Goal: Information Seeking & Learning: Learn about a topic

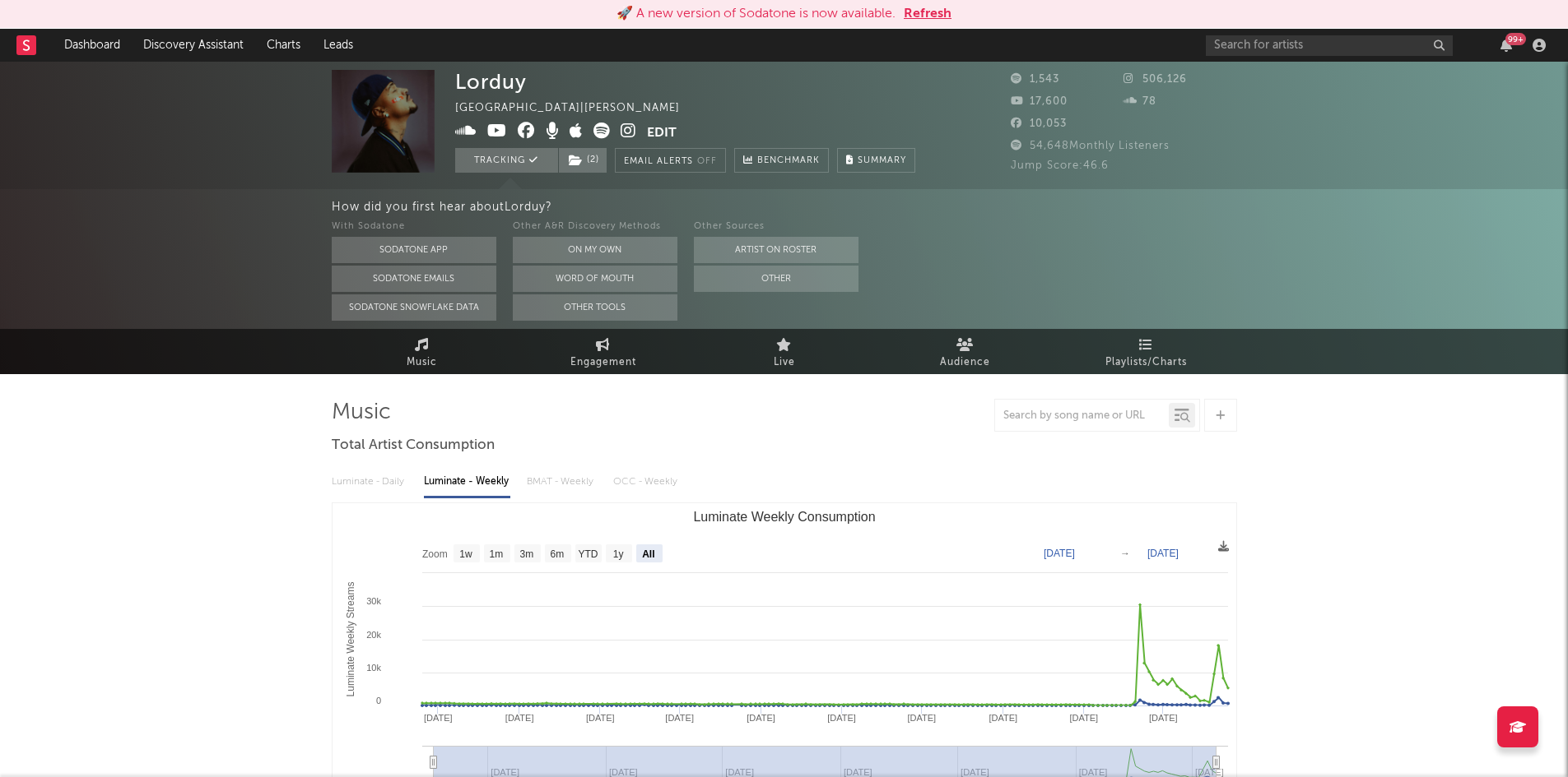
select select "All"
click at [1291, 46] on input "text" at bounding box center [1328, 45] width 247 height 21
drag, startPoint x: 1284, startPoint y: 42, endPoint x: 1052, endPoint y: 15, distance: 233.6
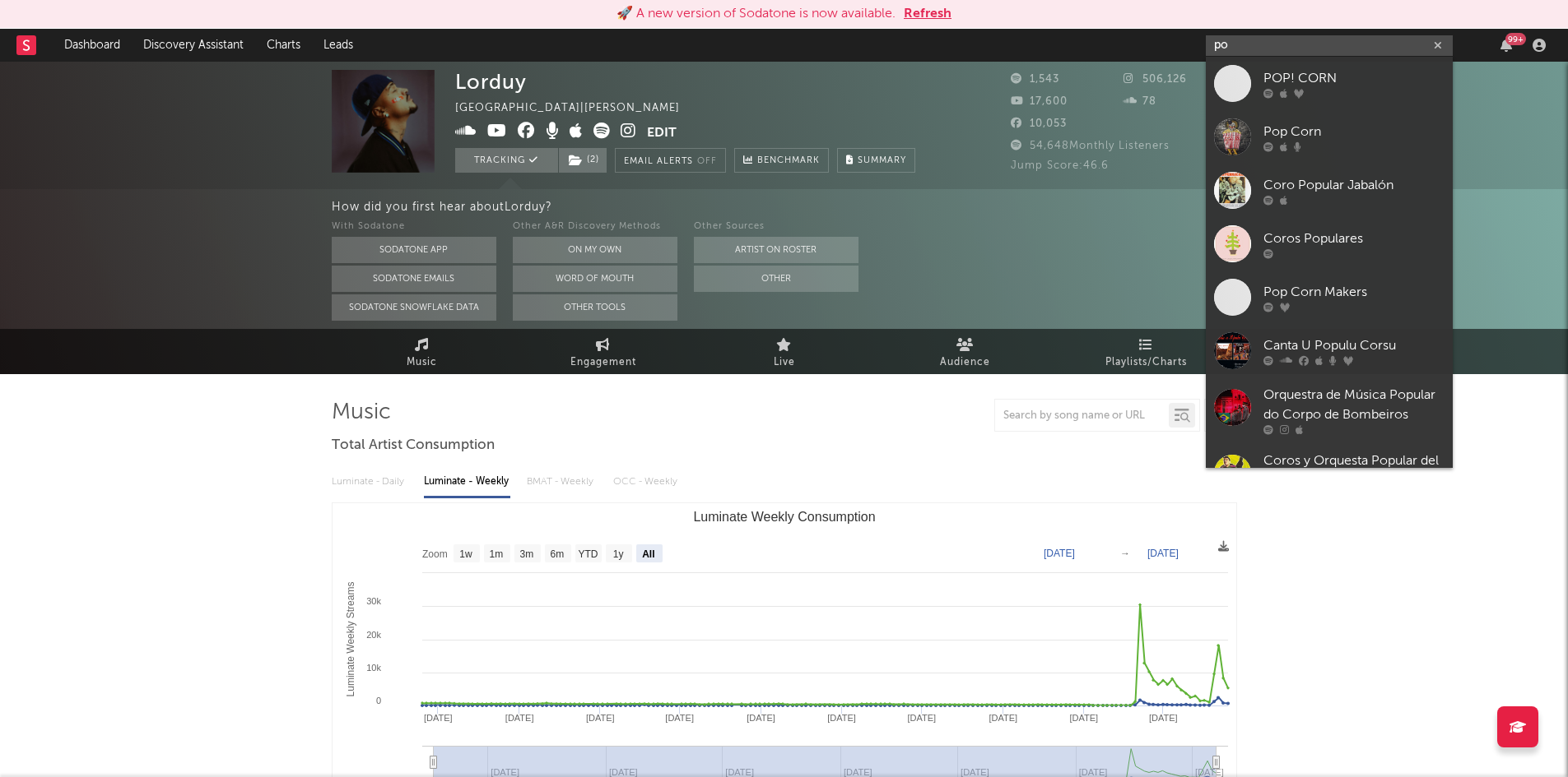
type input "p"
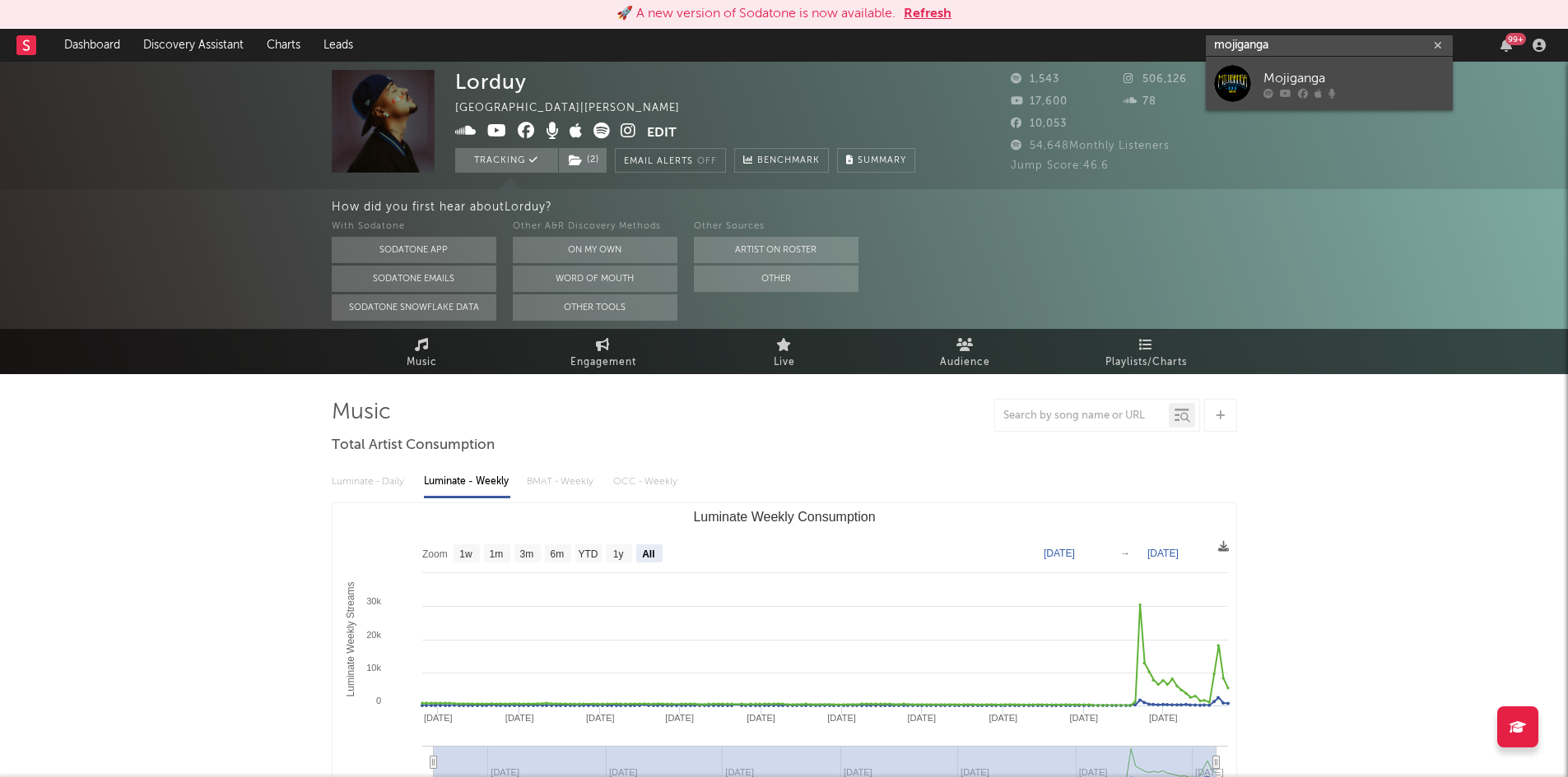
type input "mojiganga"
click at [1310, 70] on div "Mojiganga" at bounding box center [1353, 78] width 181 height 20
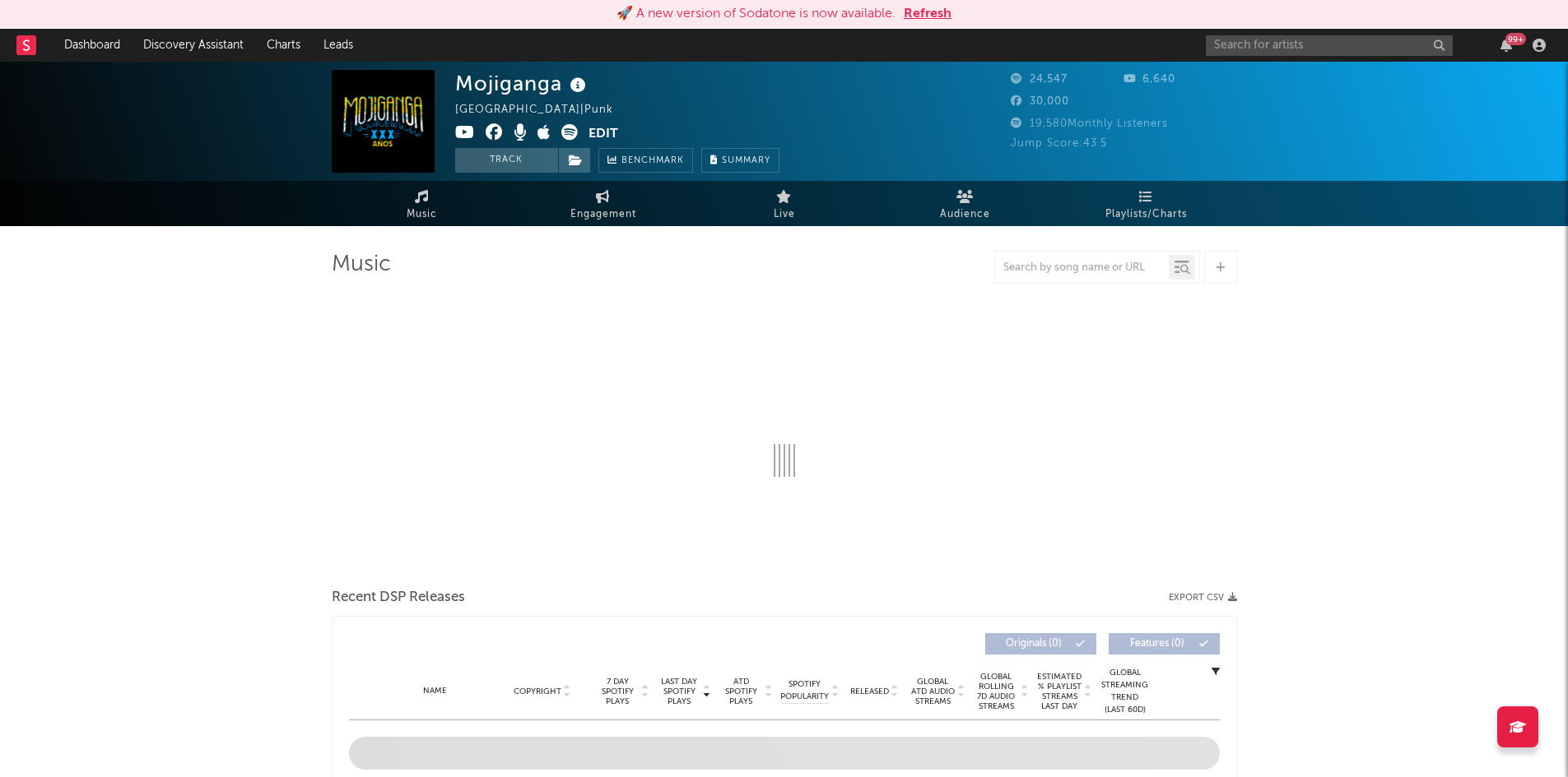
select select "1w"
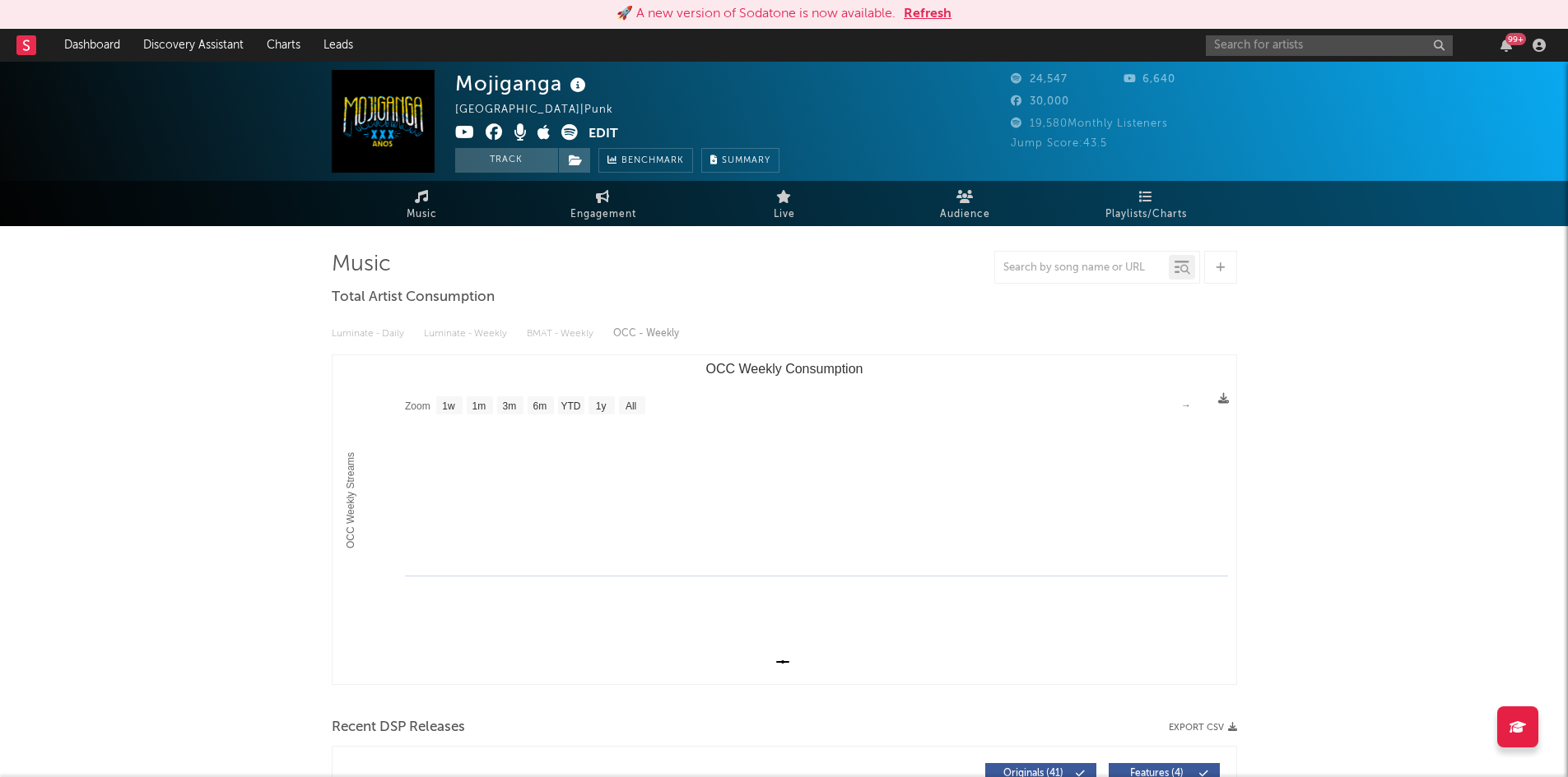
scroll to position [59, 0]
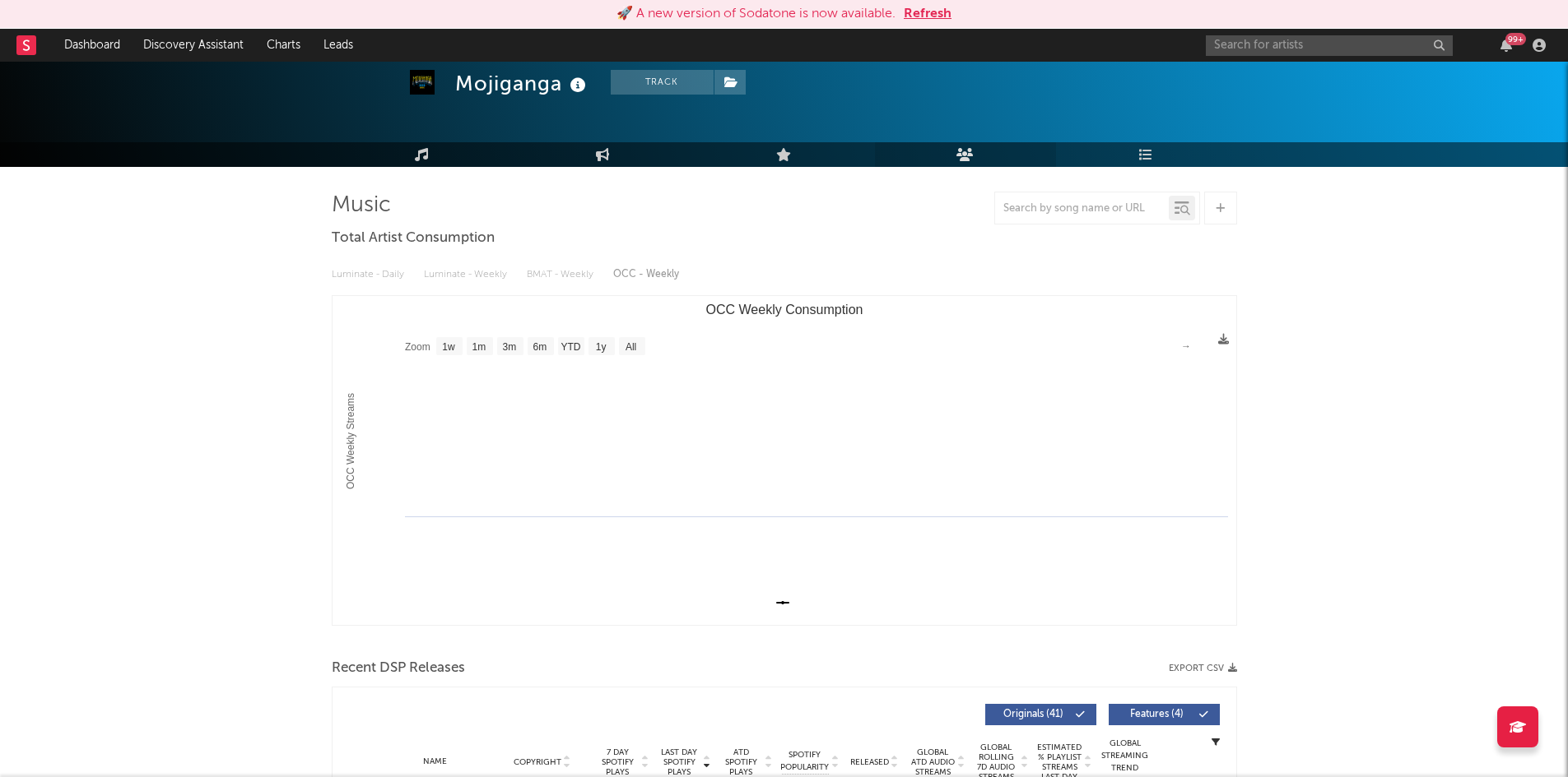
click at [968, 149] on icon at bounding box center [965, 154] width 17 height 13
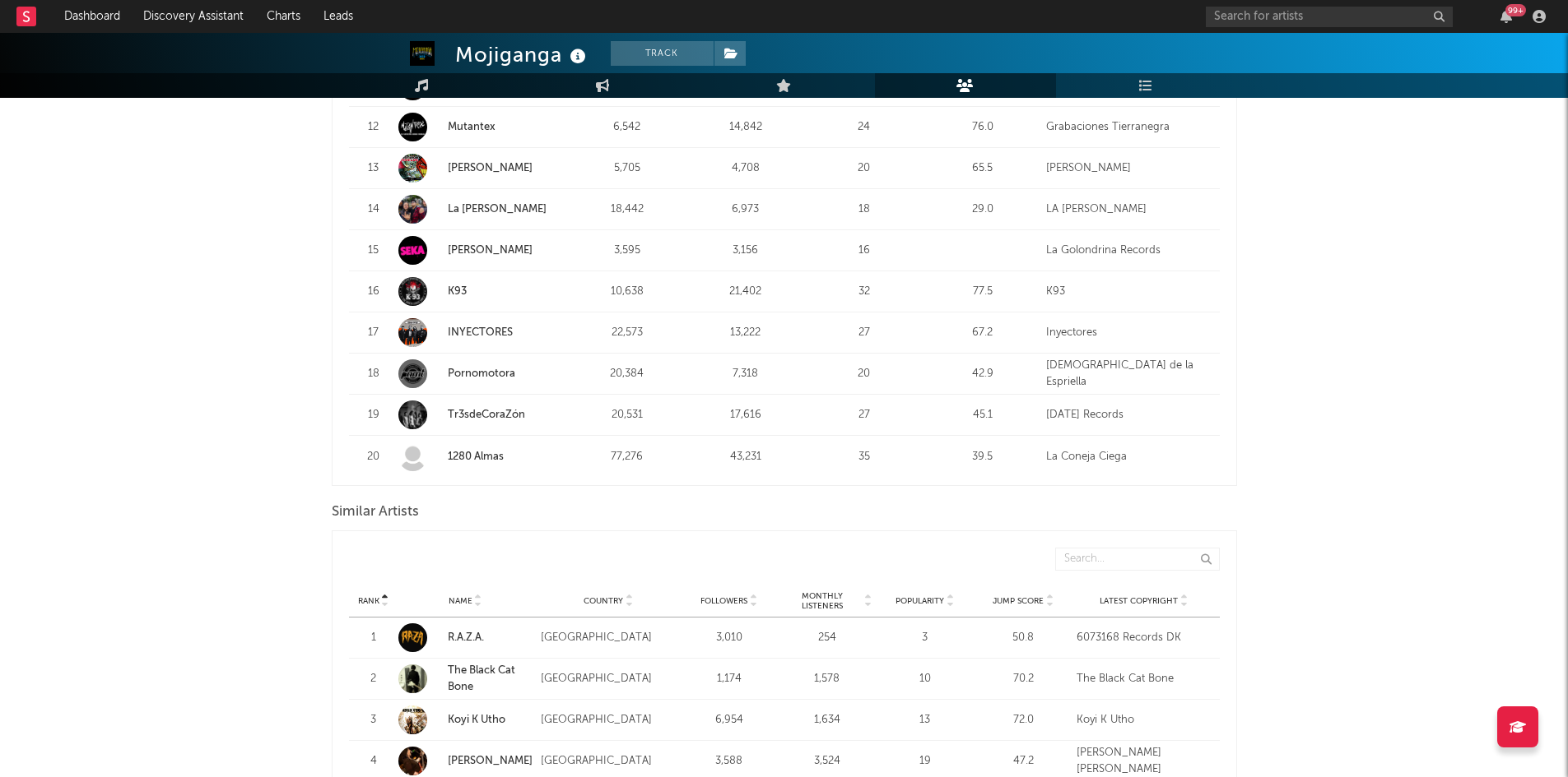
scroll to position [923, 0]
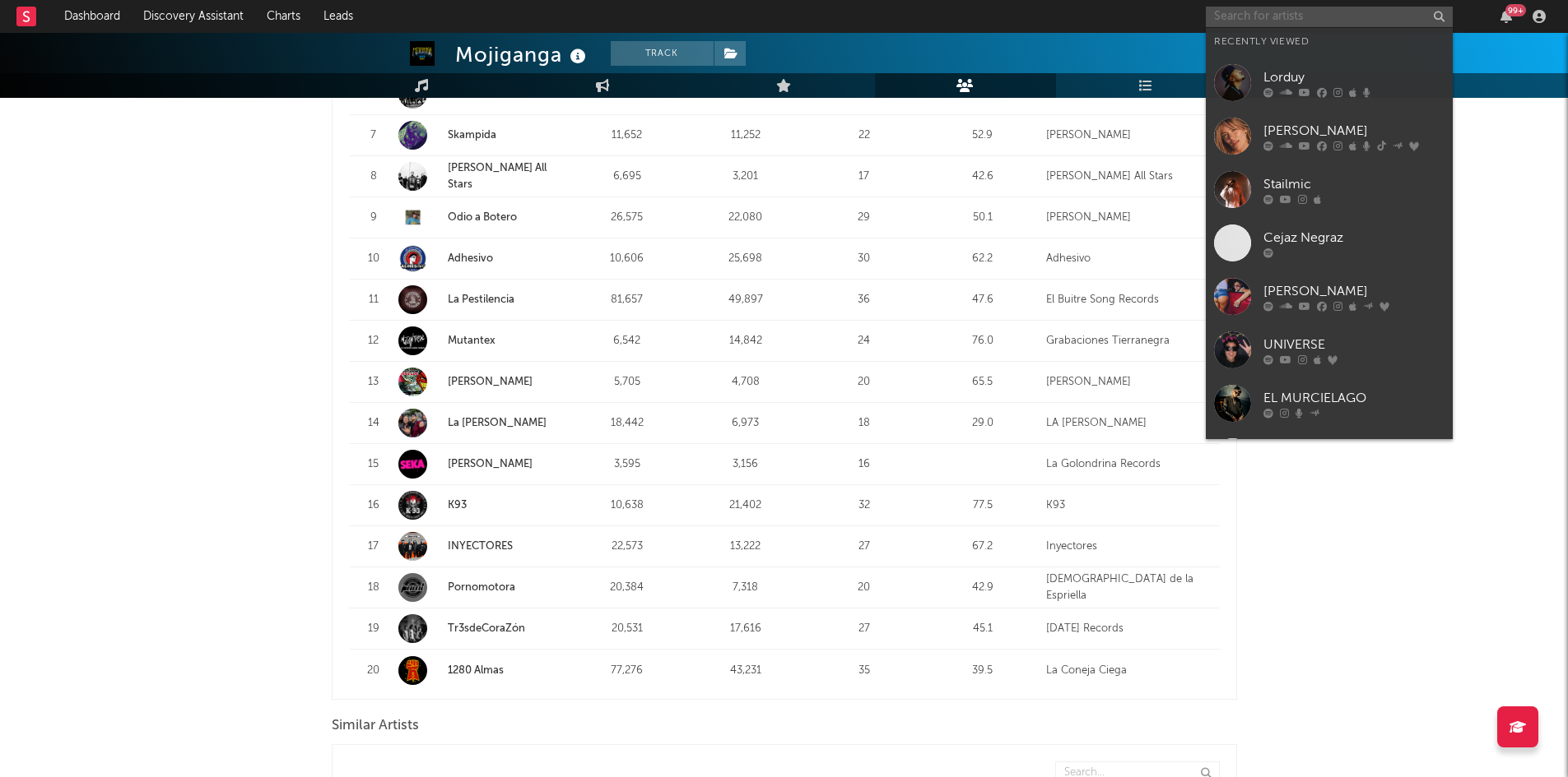
click at [1366, 11] on input "text" at bounding box center [1328, 17] width 247 height 21
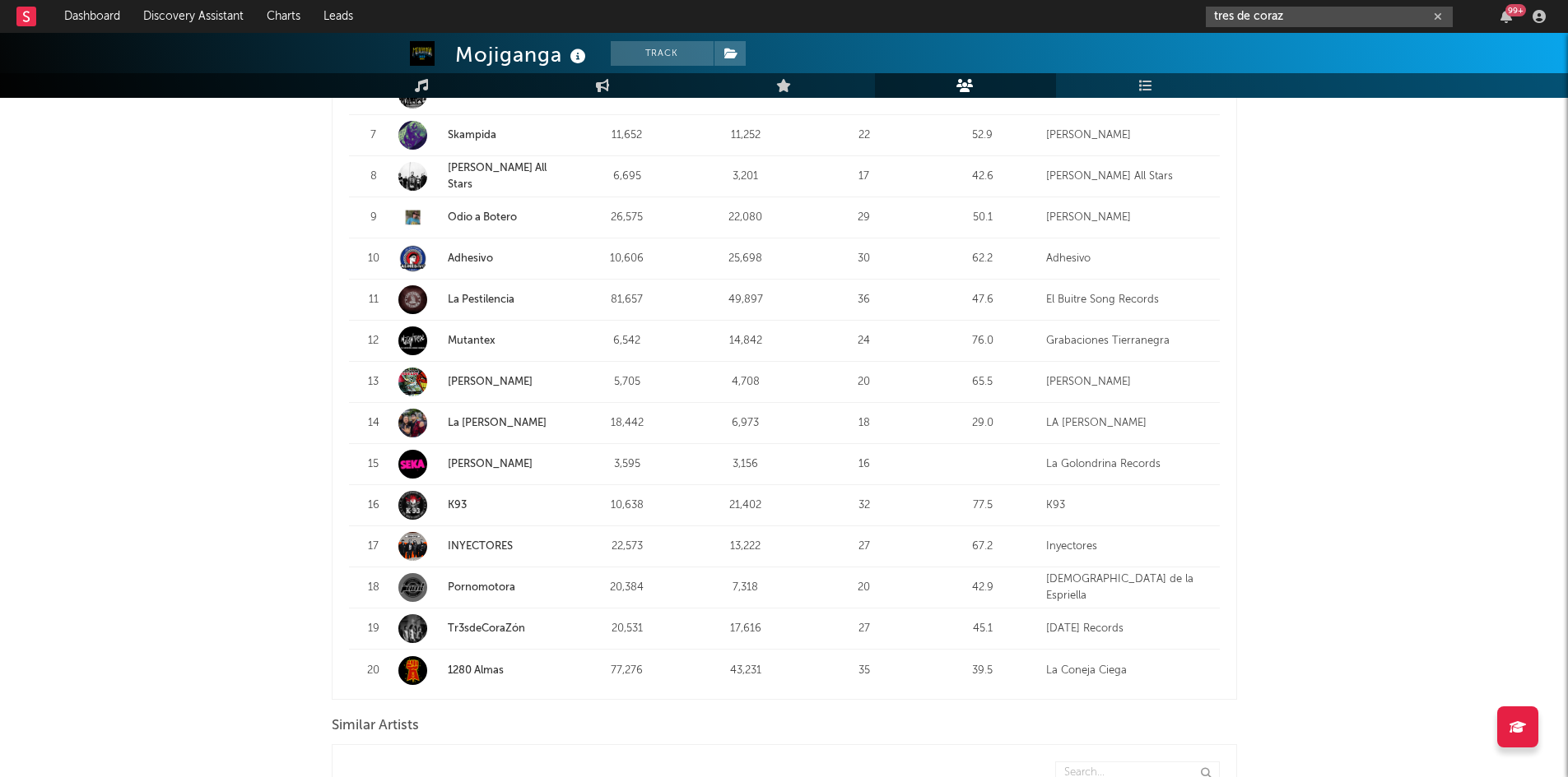
type input "tres de coraz"
click at [489, 628] on link "Tr3sdeCoraZón" at bounding box center [487, 628] width 78 height 11
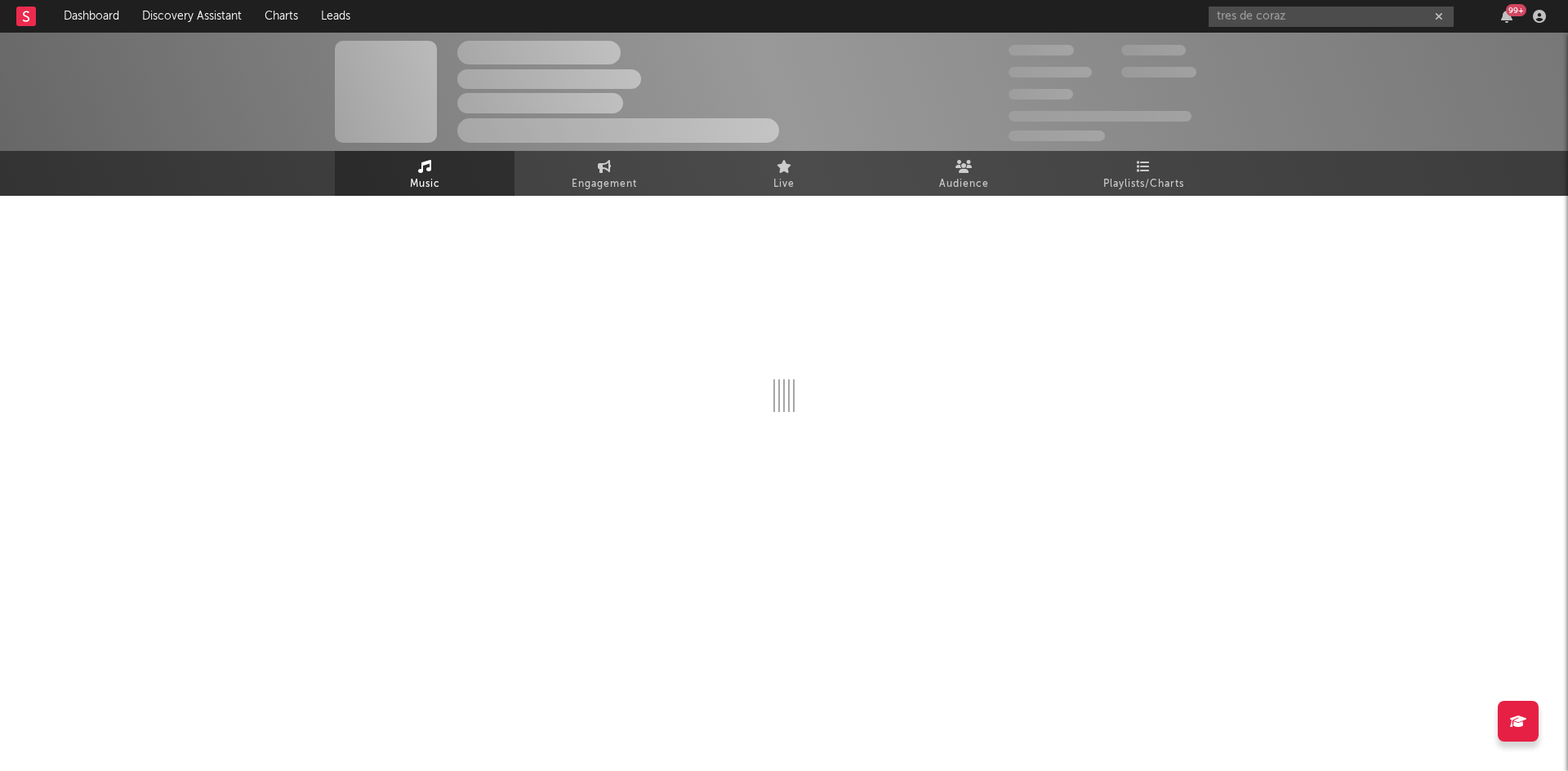
select select "1w"
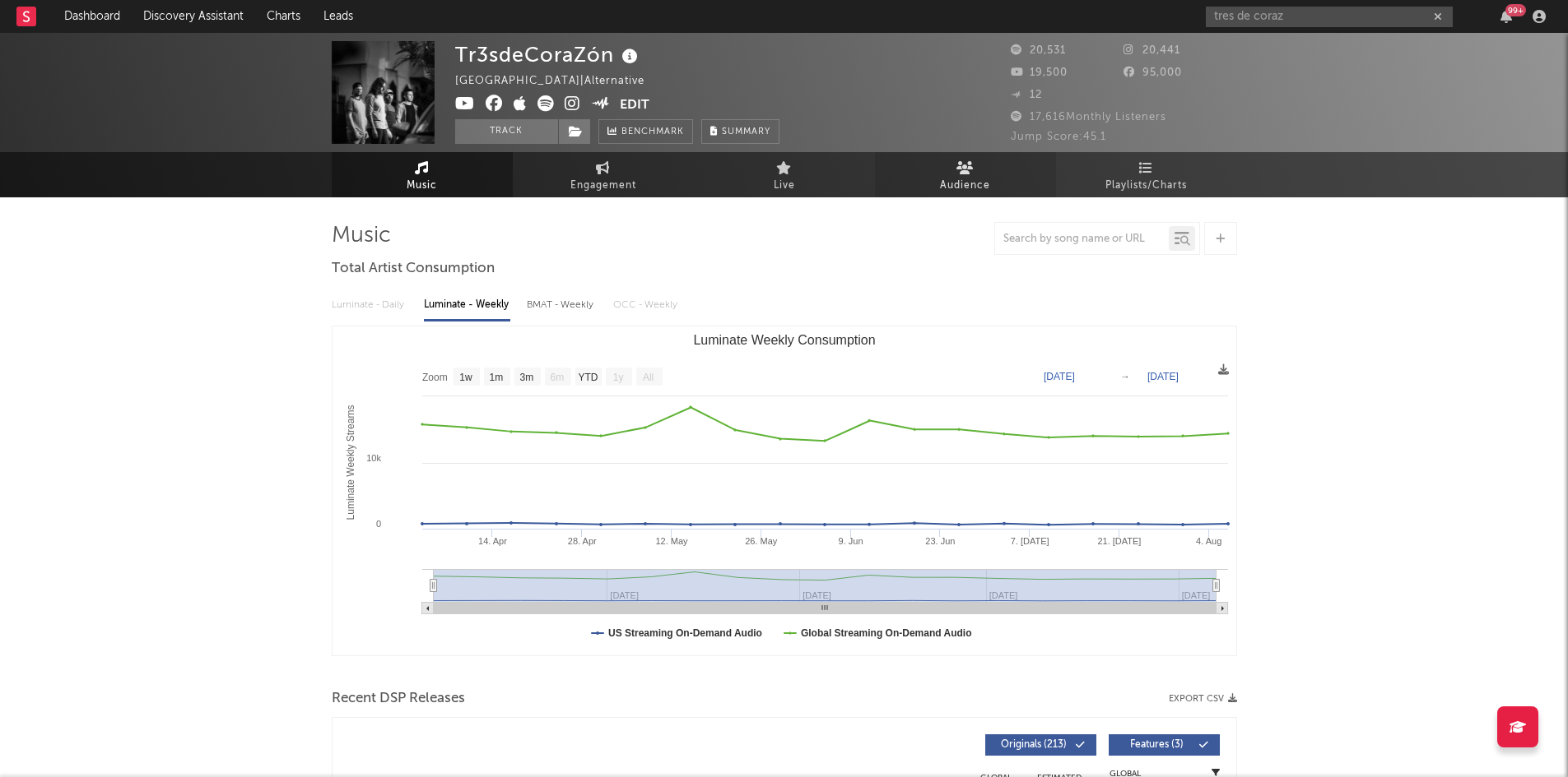
click at [976, 165] on link "Audience" at bounding box center [965, 174] width 181 height 45
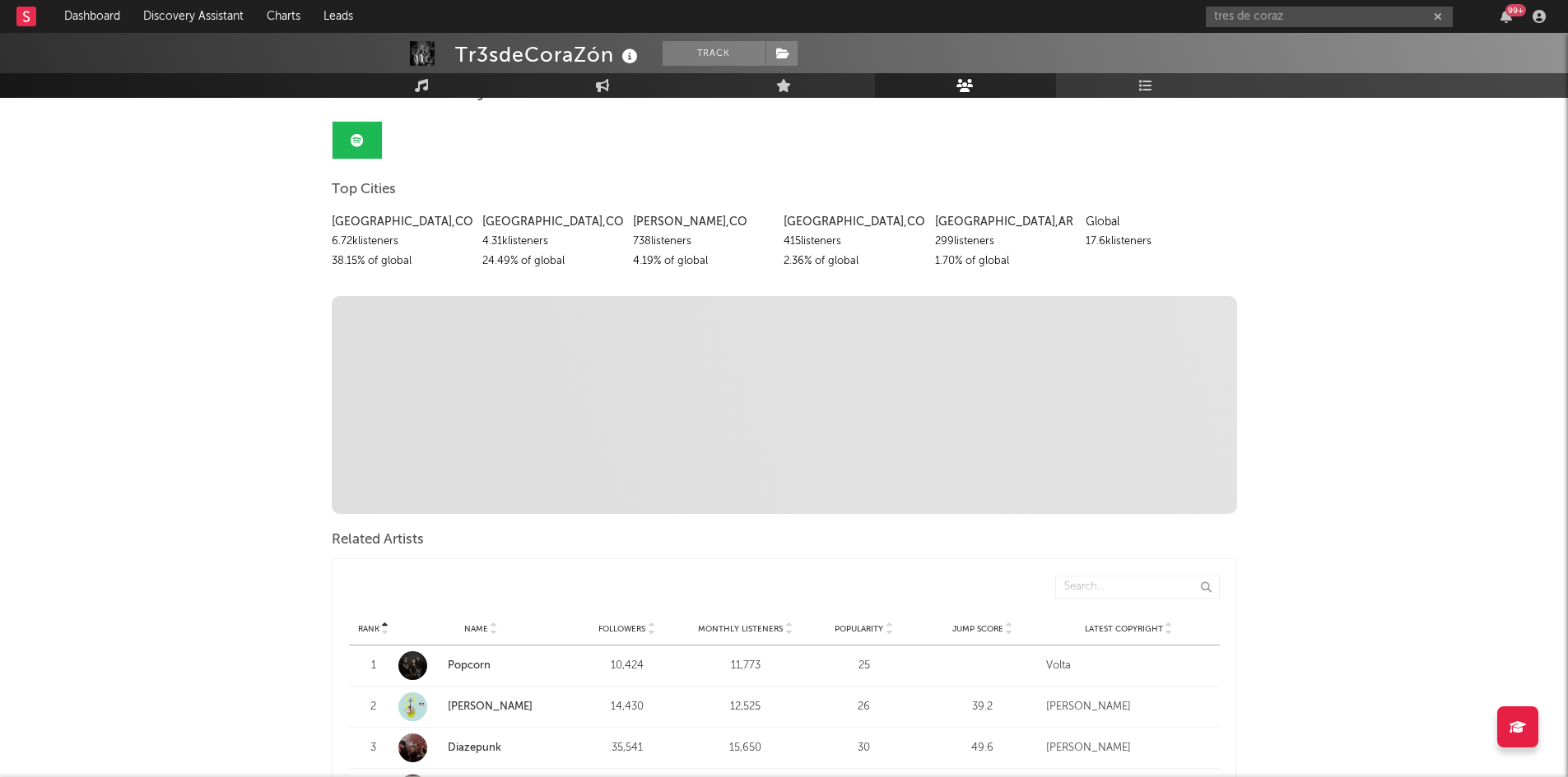
scroll to position [147, 0]
click at [469, 668] on link "Popcorn" at bounding box center [469, 664] width 43 height 11
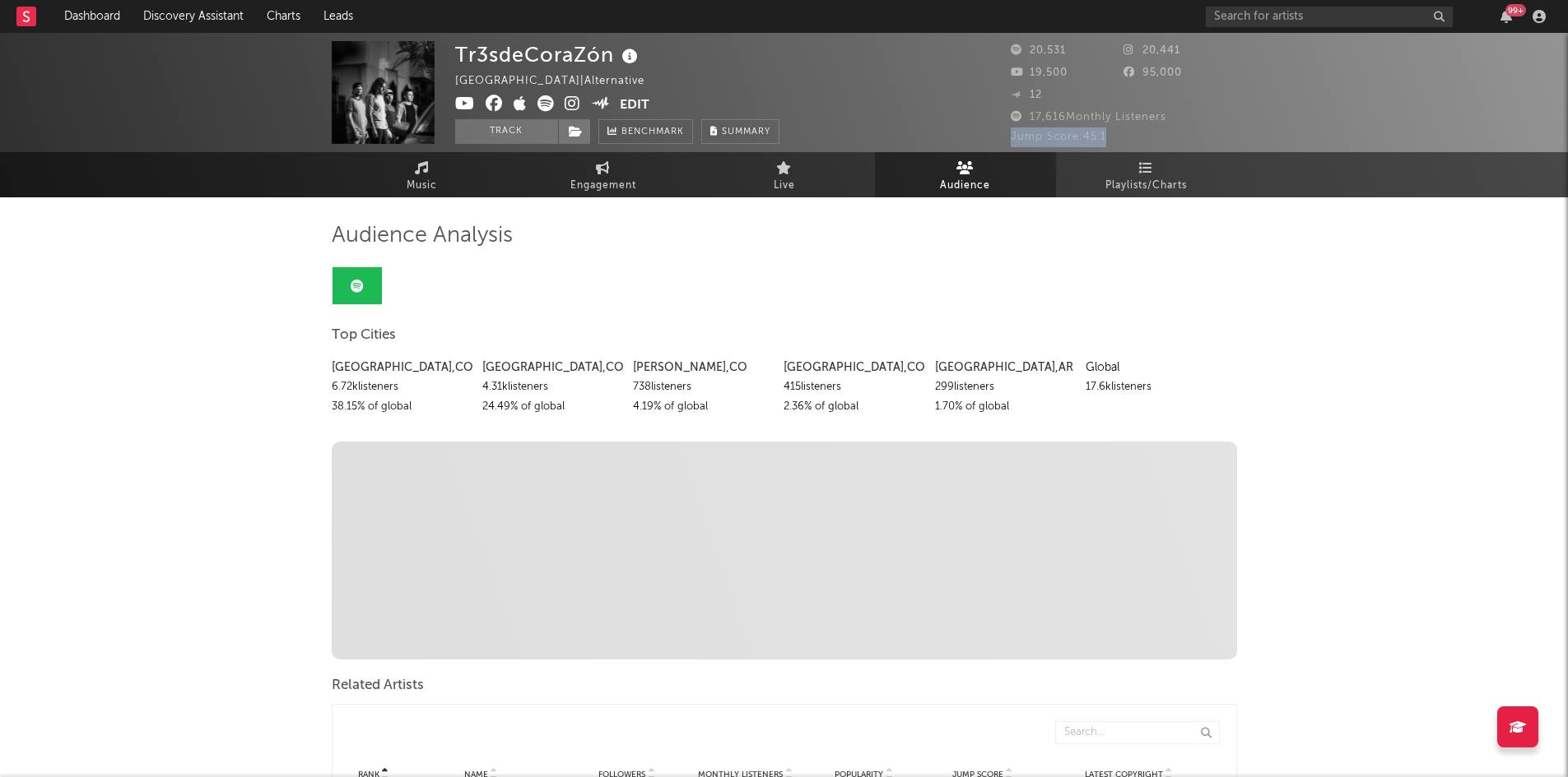
drag, startPoint x: 1109, startPoint y: 132, endPoint x: 1011, endPoint y: 142, distance: 98.5
click at [1011, 142] on div "Jump Score: 45.1" at bounding box center [1124, 137] width 226 height 20
